Goal: Task Accomplishment & Management: Manage account settings

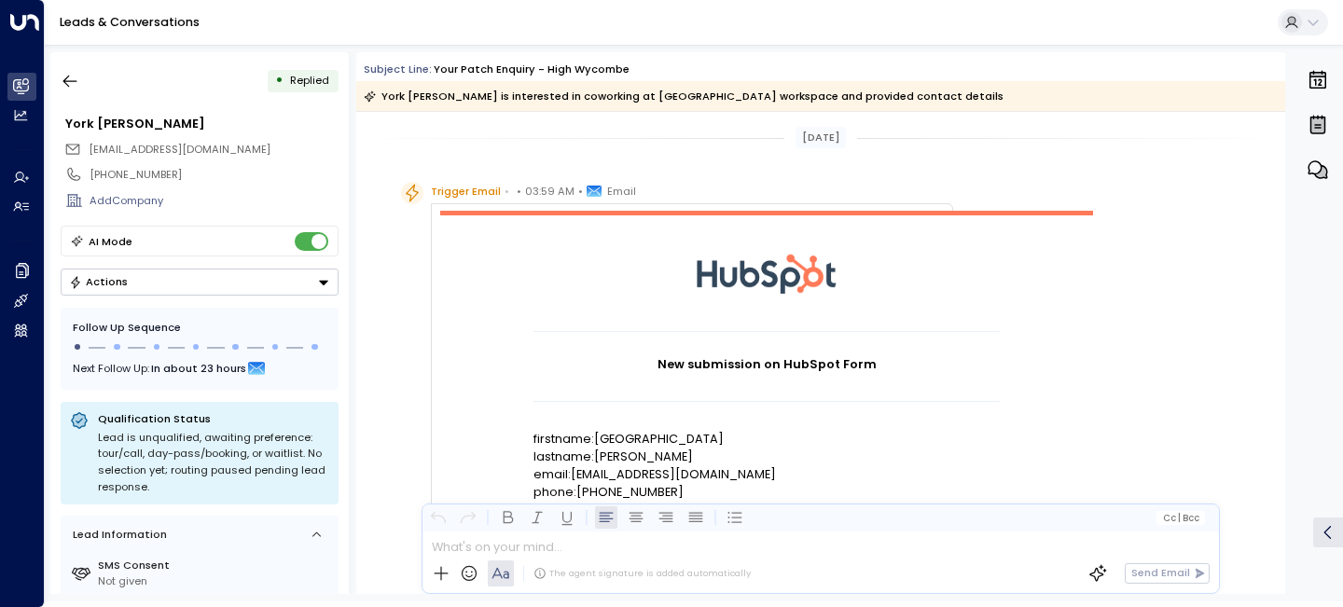
scroll to position [1034, 0]
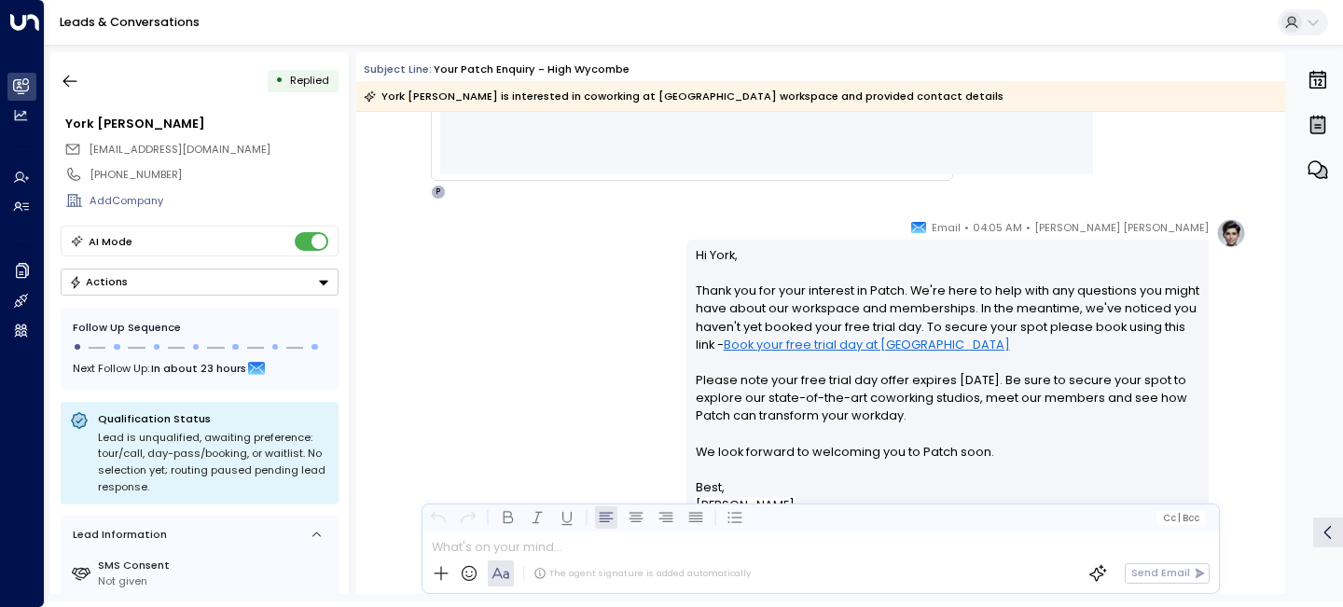
click at [76, 62] on div "• Replied York Woodford-Smith york@fiveonabike.com +447851144110 Add Company AI…" at bounding box center [199, 323] width 298 height 542
click at [76, 76] on icon "button" at bounding box center [70, 81] width 19 height 19
